Goal: Find specific page/section: Find specific page/section

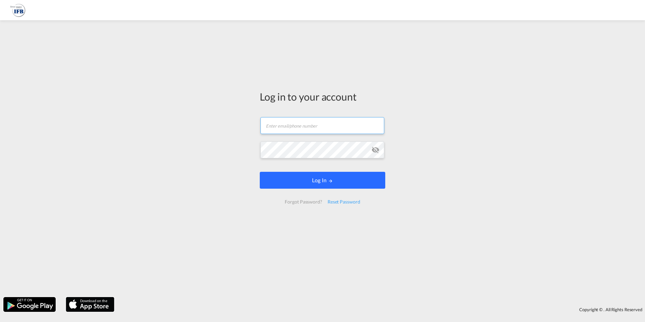
type input "[PERSON_NAME][EMAIL_ADDRESS][PERSON_NAME][DOMAIN_NAME]"
click at [316, 175] on button "Log In" at bounding box center [323, 180] width 126 height 17
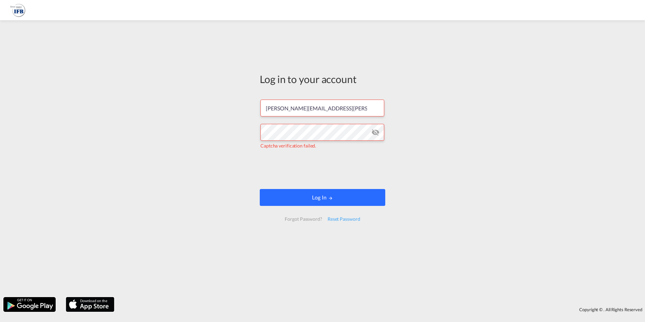
click at [292, 197] on button "Log In" at bounding box center [323, 197] width 126 height 17
